Goal: Complete application form

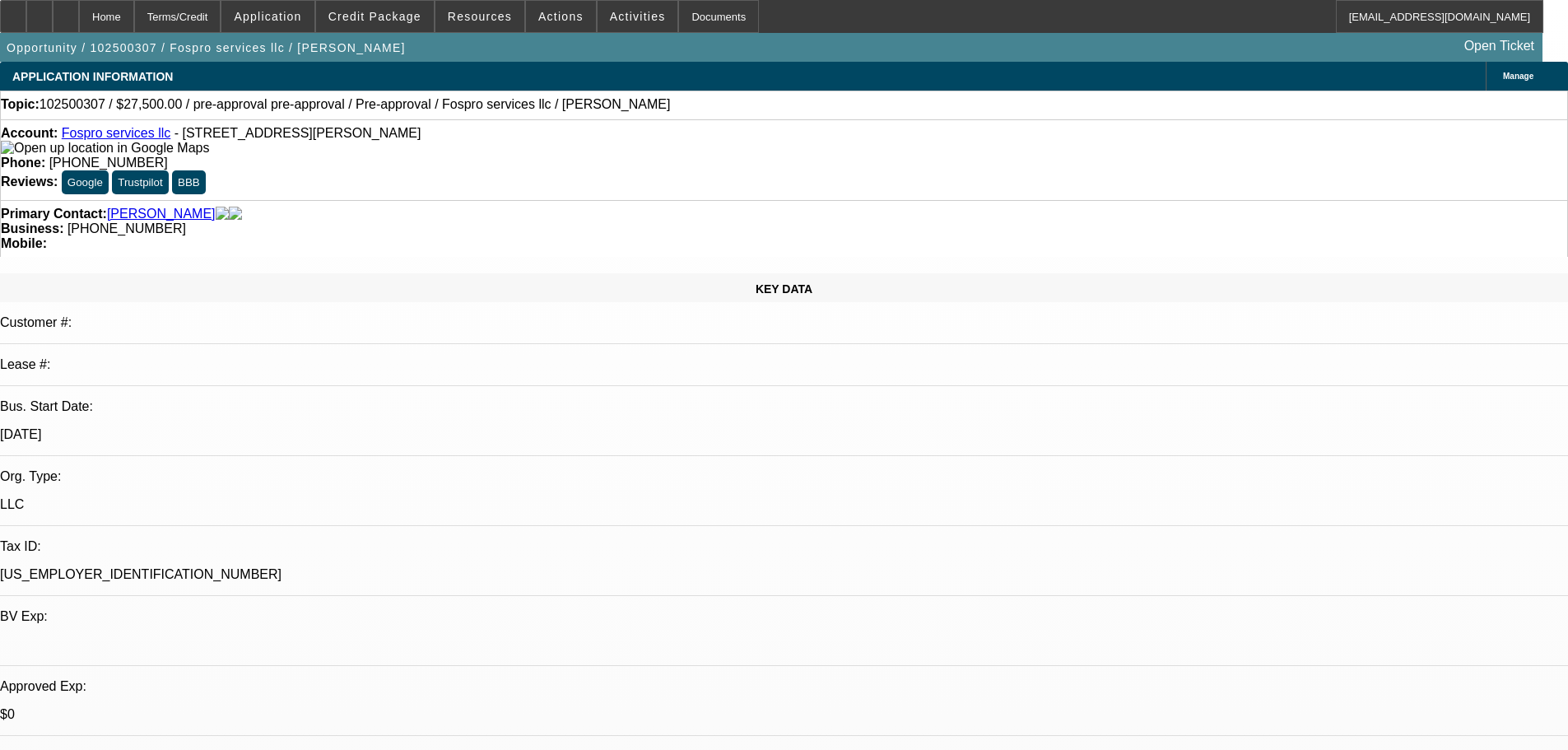
select select "0"
select select "2"
select select "0"
select select "6"
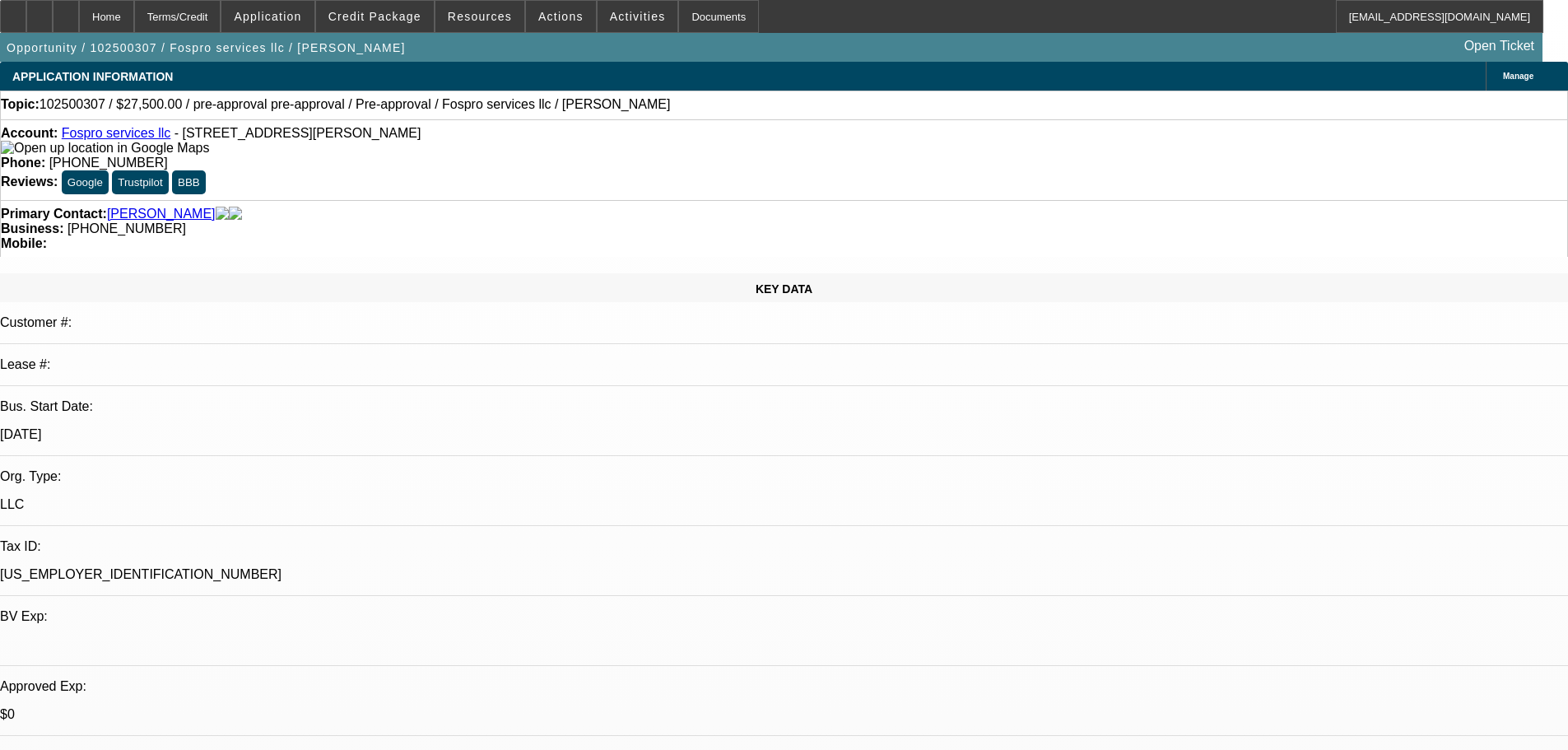
select select "0"
select select "2"
select select "0.1"
select select "4"
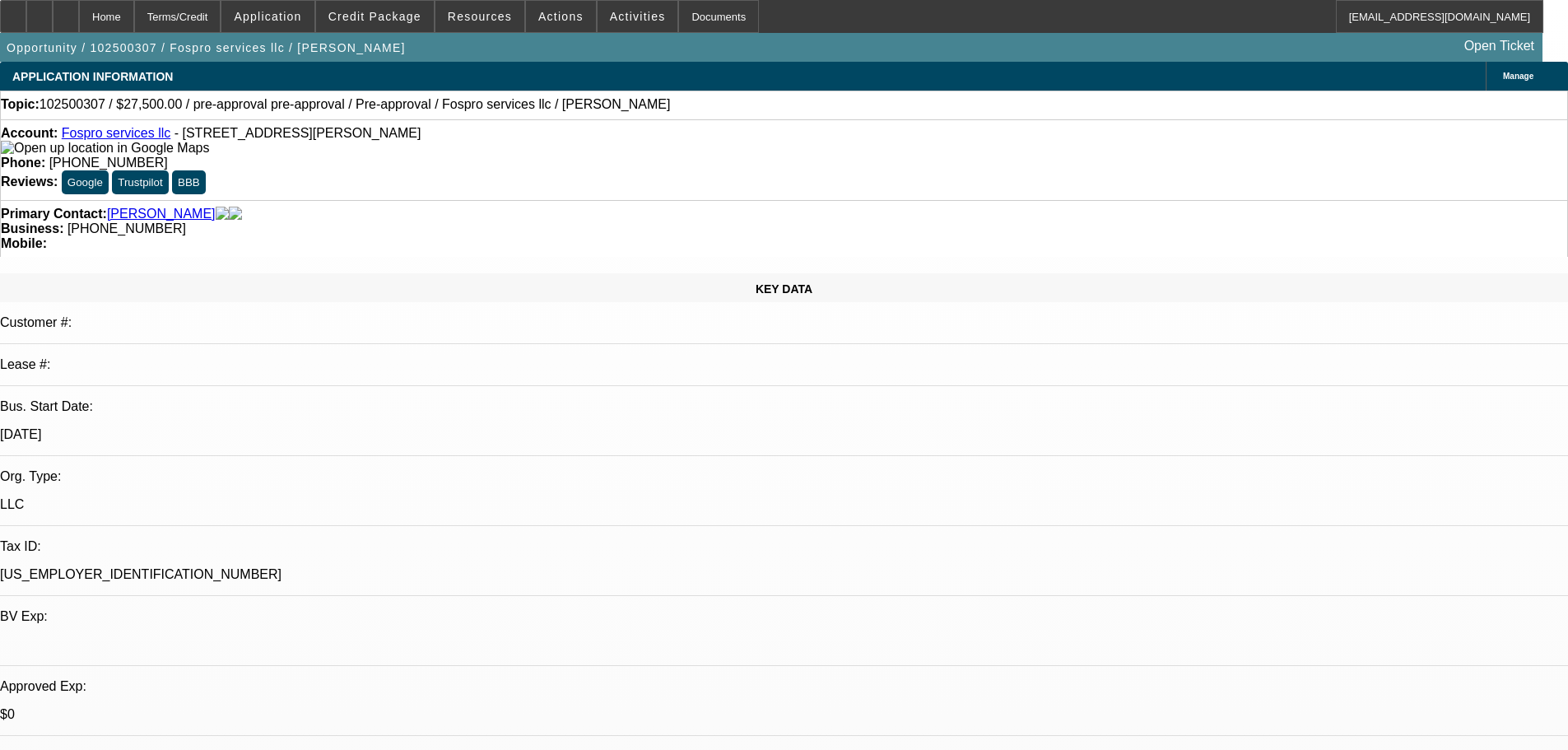
select select "0"
select select "2"
select select "0"
select select "6"
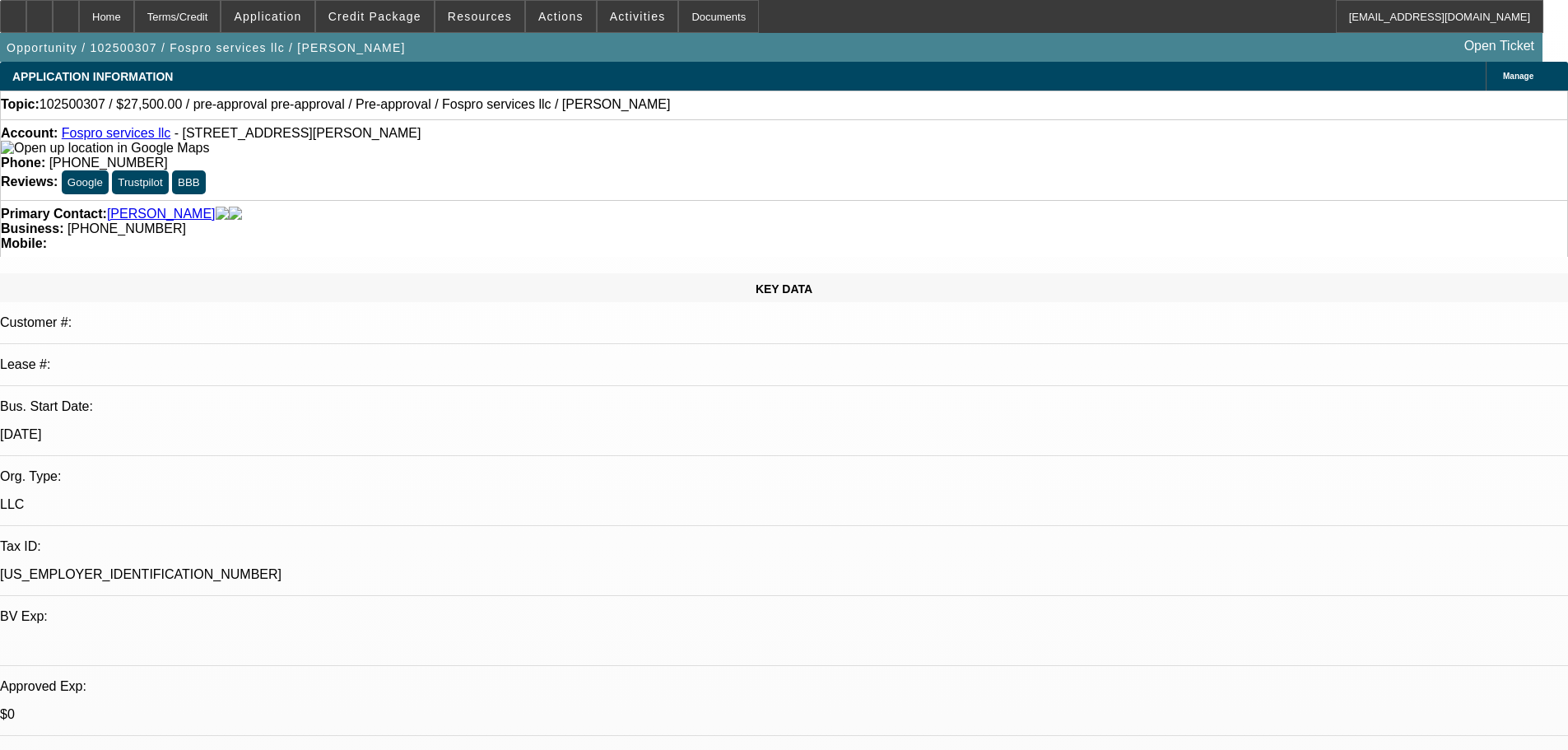
select select "0"
select select "2"
select select "0.1"
select select "4"
